Goal: Task Accomplishment & Management: Use online tool/utility

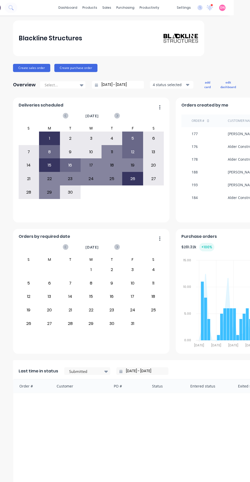
scroll to position [0, 16]
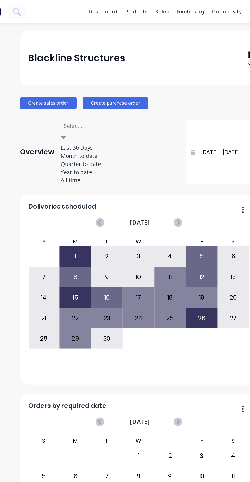
click at [45, 97] on div "Last 30 Days" at bounding box center [78, 97] width 77 height 5
type input "[DATE] - [DATE]"
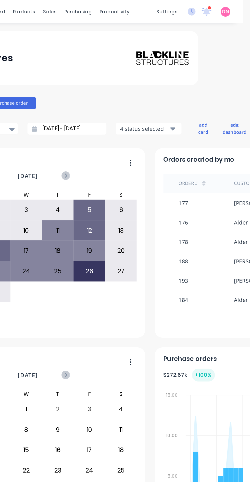
scroll to position [0, 98]
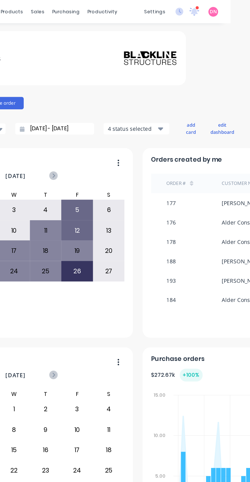
click at [126, 87] on button "add card" at bounding box center [125, 84] width 13 height 11
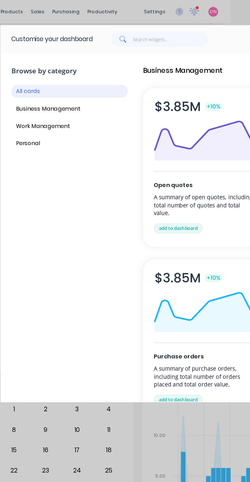
click at [15, 96] on button "Personal" at bounding box center [45, 94] width 77 height 8
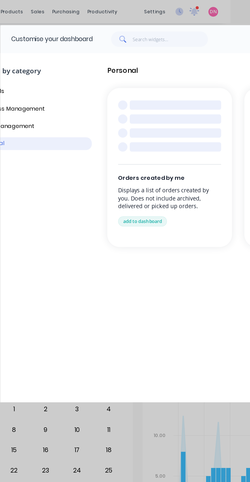
scroll to position [0, 0]
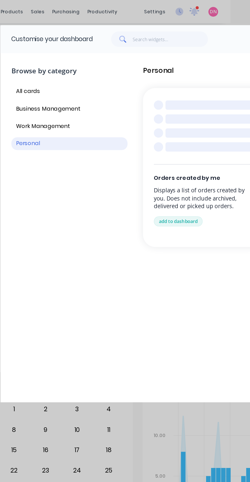
click at [19, 84] on button "Work Management" at bounding box center [45, 83] width 77 height 8
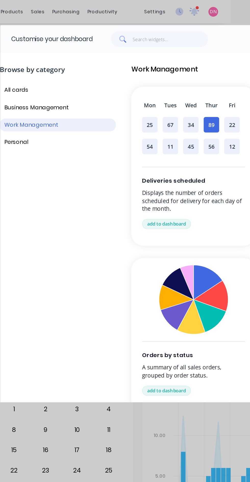
scroll to position [1, 8]
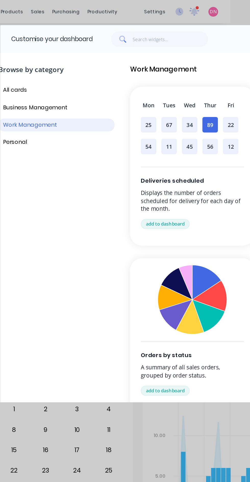
click at [12, 60] on button "All cards" at bounding box center [37, 59] width 77 height 8
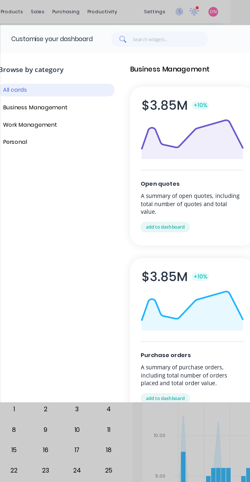
click at [14, 69] on button "Business Management" at bounding box center [37, 71] width 77 height 8
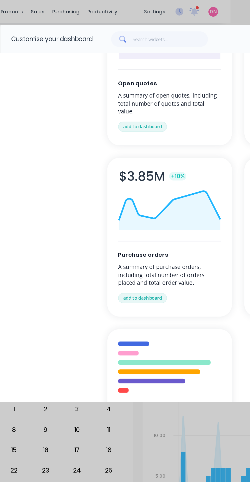
scroll to position [0, 24]
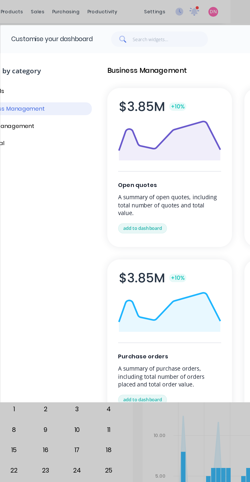
click at [17, 83] on button "Work Management" at bounding box center [22, 83] width 77 height 8
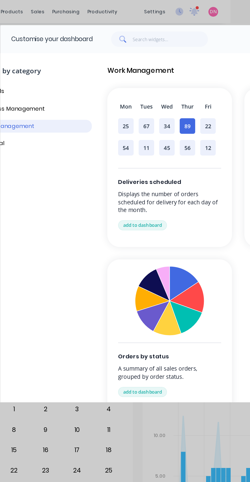
click at [108, 293] on div "Customise your dashboard Close Browse by category All cards Business Management…" at bounding box center [125, 241] width 250 height 482
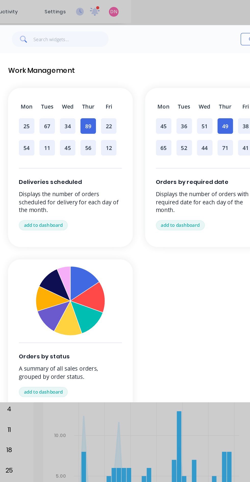
scroll to position [0, 0]
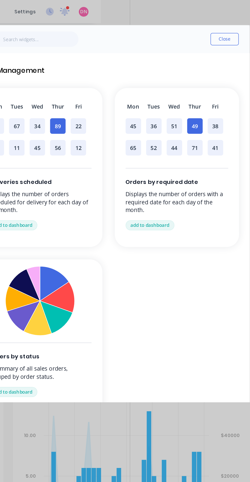
click at [241, 26] on button "Close" at bounding box center [233, 26] width 19 height 8
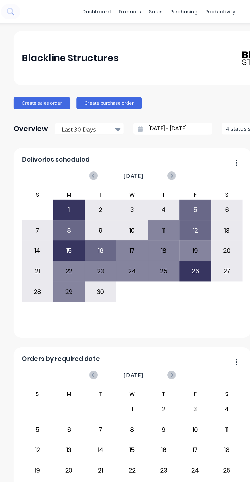
click at [65, 191] on div "29" at bounding box center [66, 192] width 20 height 13
click at [65, 188] on div "29" at bounding box center [66, 192] width 20 height 13
click at [151, 180] on div "26" at bounding box center [149, 178] width 20 height 13
click at [151, 179] on div "26" at bounding box center [149, 178] width 20 height 13
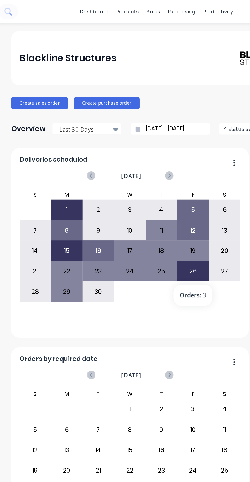
scroll to position [0, 2]
click at [165, 7] on div "productivity" at bounding box center [164, 8] width 25 height 8
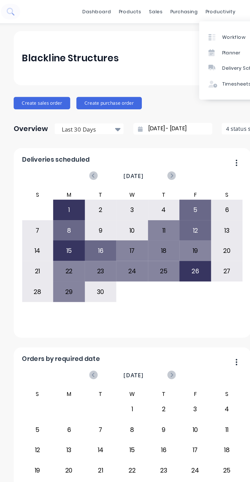
click at [176, 36] on div "Planner" at bounding box center [173, 34] width 12 height 5
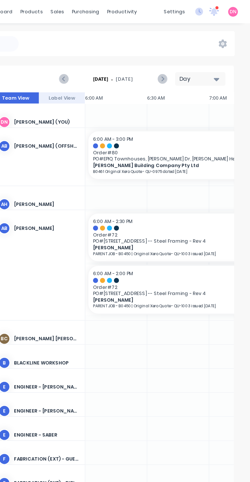
click at [168, 69] on div at bounding box center [162, 76] width 41 height 16
click at [169, 74] on div at bounding box center [162, 76] width 41 height 16
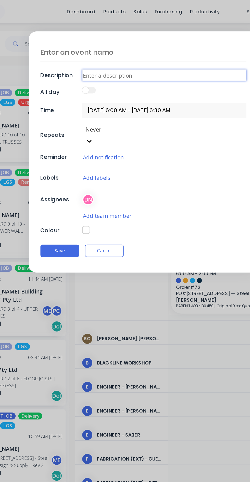
click at [132, 49] on input at bounding box center [139, 50] width 108 height 8
type input "D"
click at [108, 161] on button "Cancel" at bounding box center [100, 165] width 26 height 8
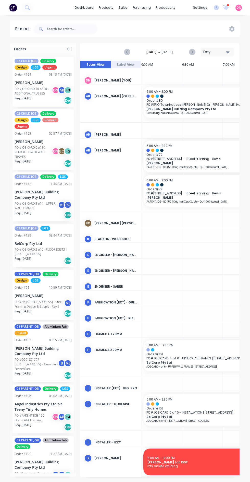
click at [232, 31] on icon at bounding box center [232, 29] width 5 height 6
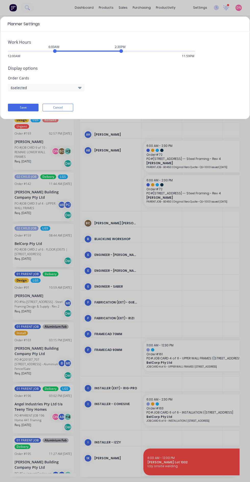
click at [73, 90] on button "6 selected" at bounding box center [46, 88] width 77 height 8
click at [199, 92] on div "Work Hours 6:00AM 2:30PM 12:00AM 11:59PM Display options Order Cards 6 selected…" at bounding box center [125, 75] width 250 height 88
click at [65, 110] on button "Cancel" at bounding box center [58, 108] width 31 height 8
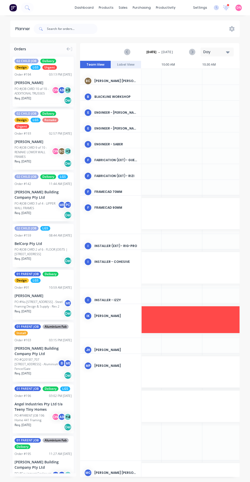
scroll to position [142, 311]
click at [168, 9] on div "productivity" at bounding box center [166, 8] width 25 height 8
click at [196, 25] on link "Workflow" at bounding box center [186, 24] width 68 height 10
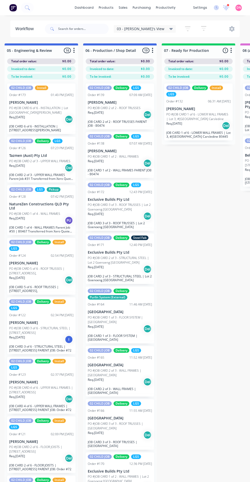
scroll to position [0, 242]
click at [137, 109] on p "PO #JOB CARD 2 of 2 - ROOF TRUSSES" at bounding box center [114, 108] width 53 height 5
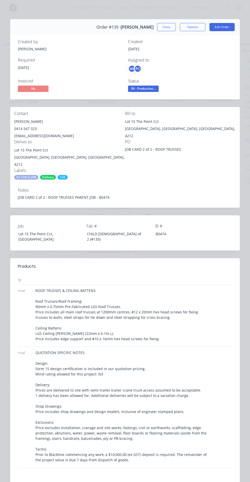
scroll to position [0, 38]
click at [169, 26] on button "Close" at bounding box center [166, 27] width 19 height 8
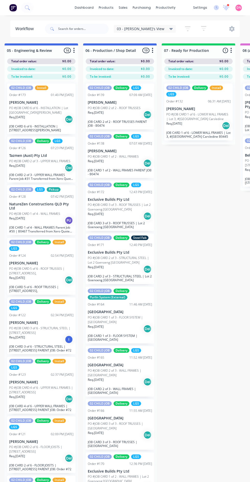
click at [132, 103] on p "[PERSON_NAME]" at bounding box center [120, 102] width 64 height 4
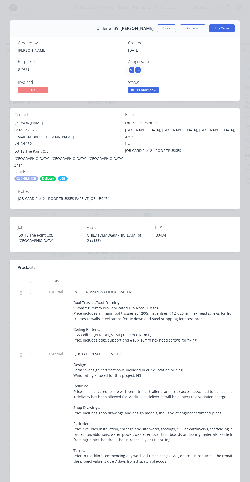
click at [169, 30] on button "Close" at bounding box center [166, 28] width 19 height 8
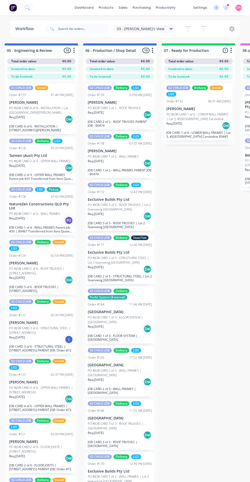
click at [137, 151] on p "[PERSON_NAME]" at bounding box center [120, 151] width 64 height 4
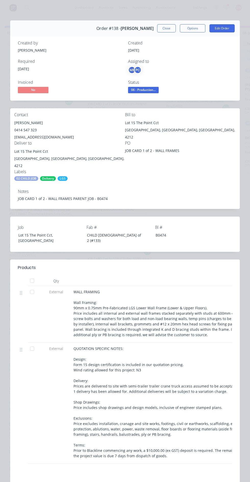
scroll to position [0, 0]
click at [174, 28] on button "Close" at bounding box center [166, 28] width 19 height 8
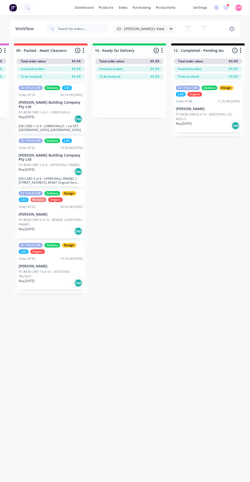
scroll to position [0, 705]
